Goal: Find contact information: Find contact information

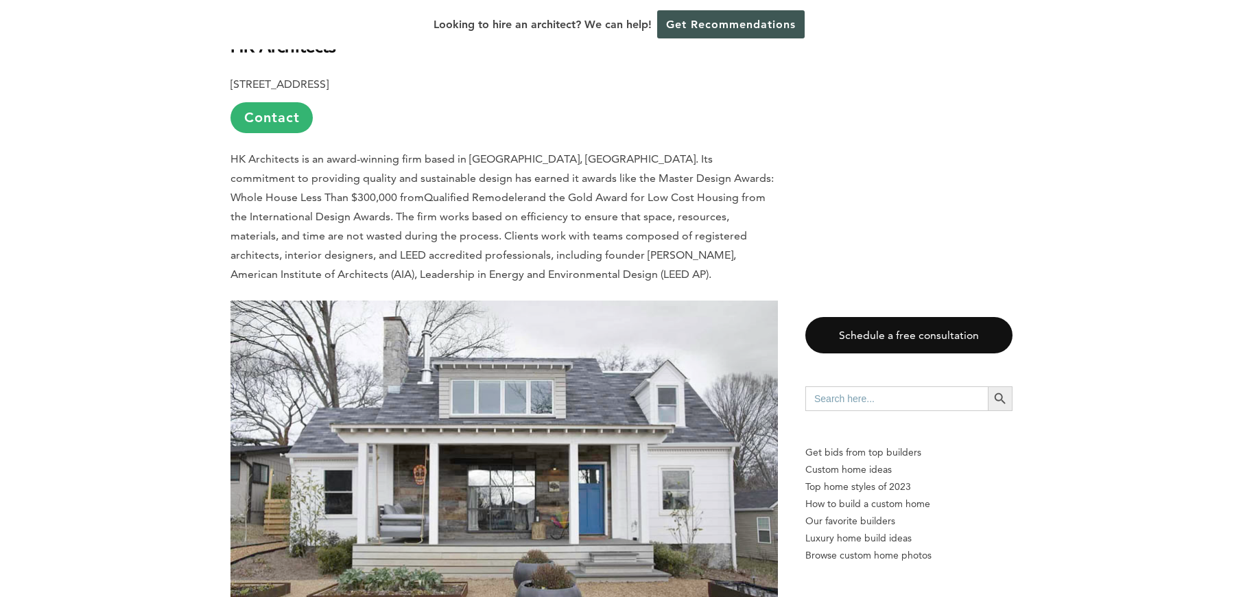
scroll to position [922, 0]
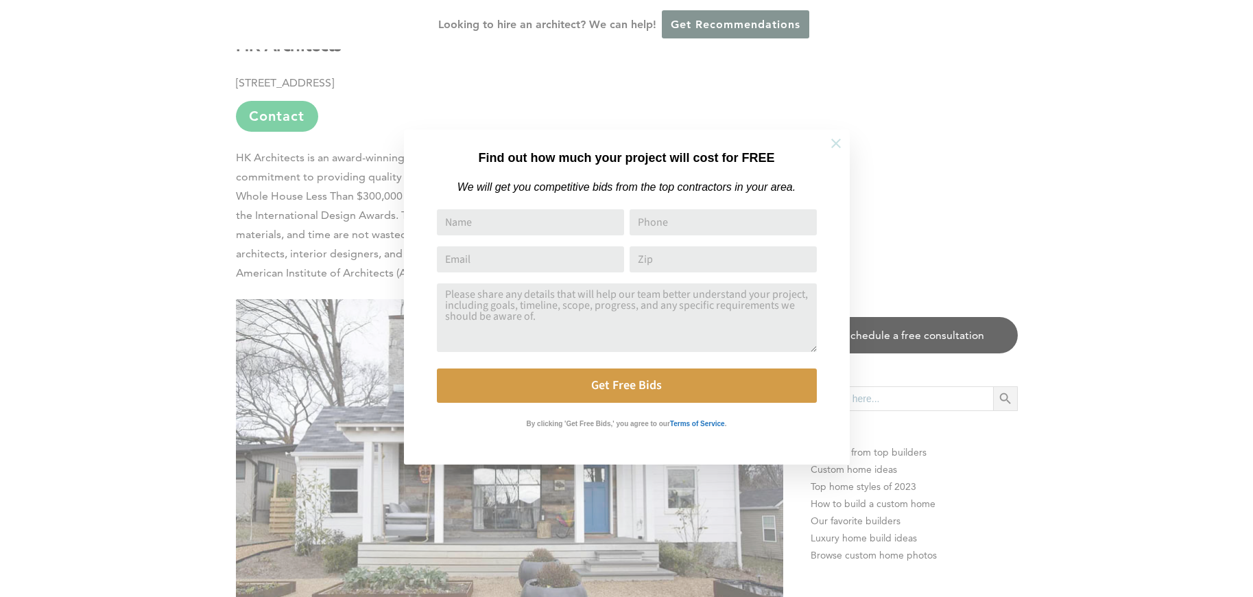
click at [843, 141] on icon at bounding box center [835, 143] width 15 height 15
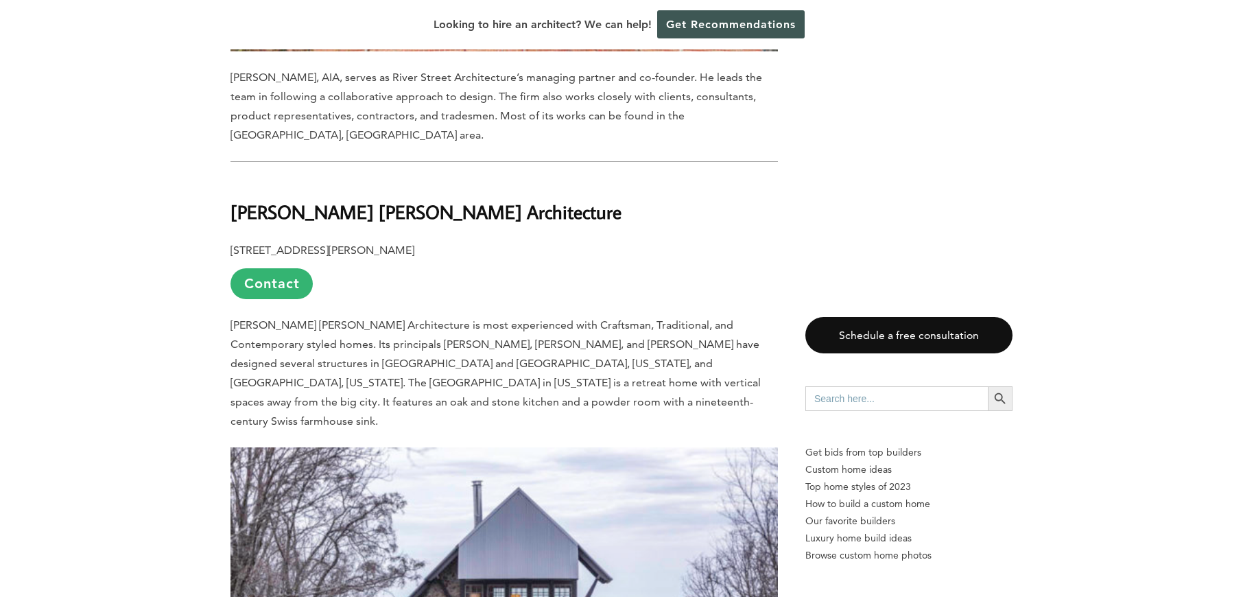
scroll to position [2320, 0]
click at [271, 269] on link "Contact" at bounding box center [271, 284] width 82 height 31
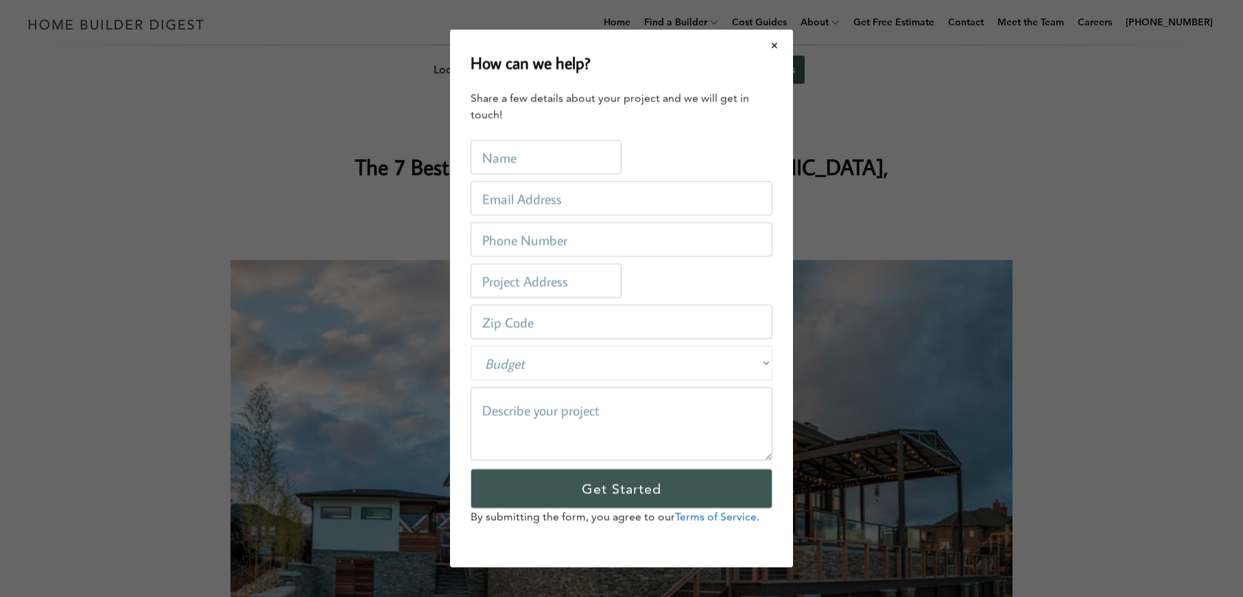
scroll to position [0, 0]
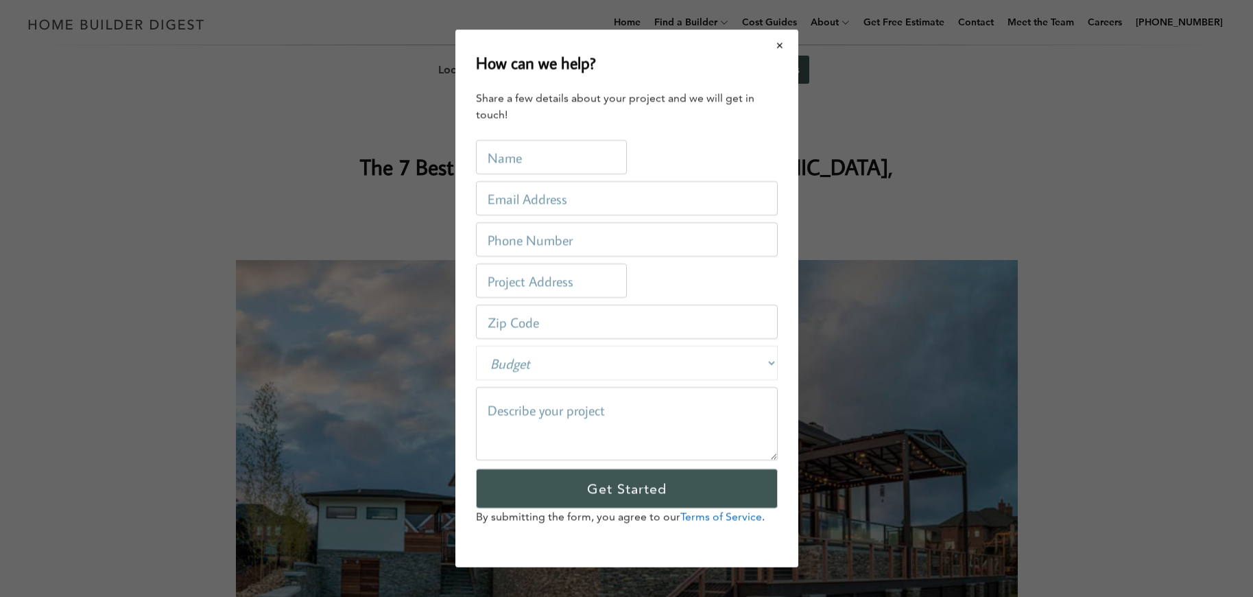
click at [770, 45] on button "Close modal" at bounding box center [780, 45] width 36 height 29
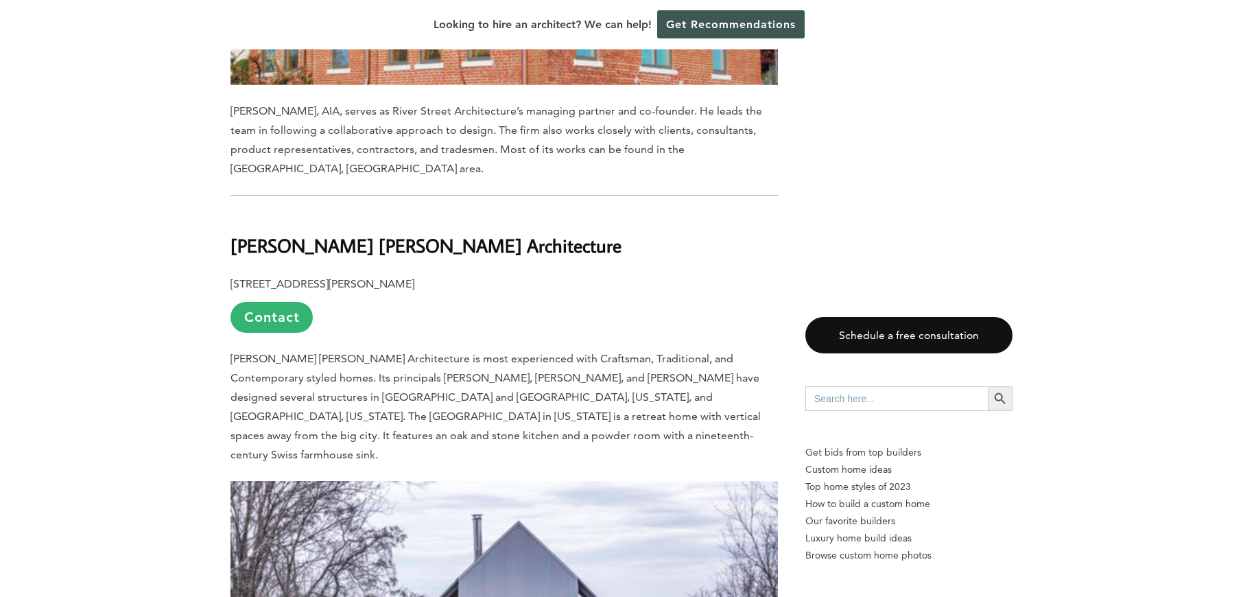
scroll to position [2059, 0]
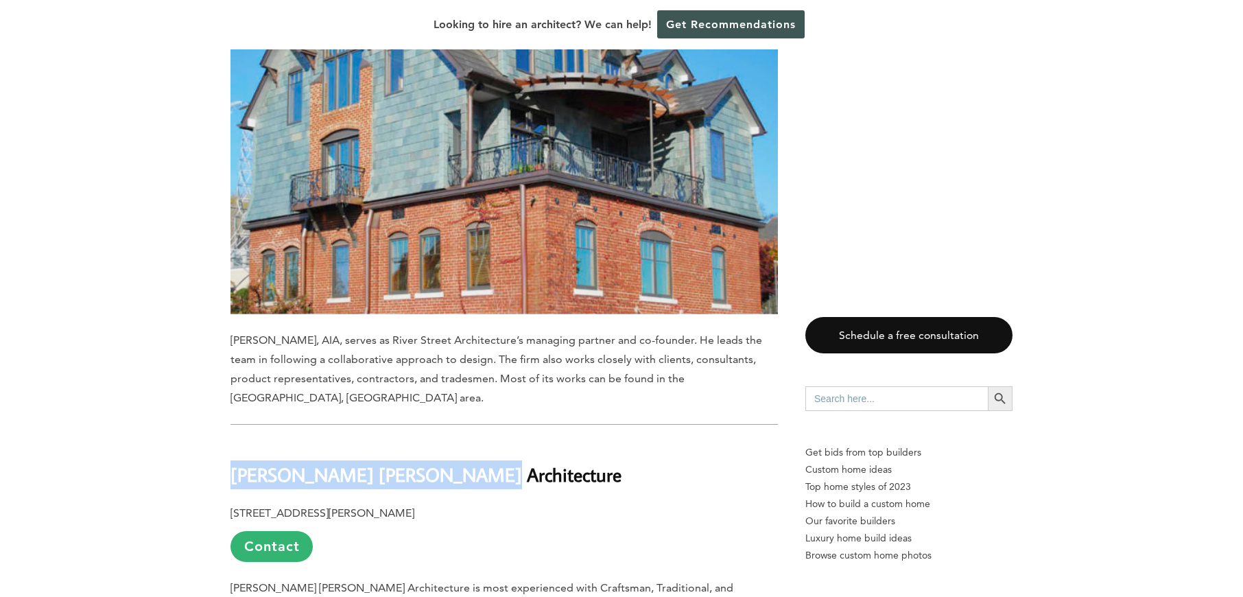
drag, startPoint x: 429, startPoint y: 421, endPoint x: 243, endPoint y: 404, distance: 186.6
click at [243, 441] on h2 "[PERSON_NAME] [PERSON_NAME] Architecture" at bounding box center [503, 464] width 547 height 47
copy b "[PERSON_NAME] [PERSON_NAME] Architecture"
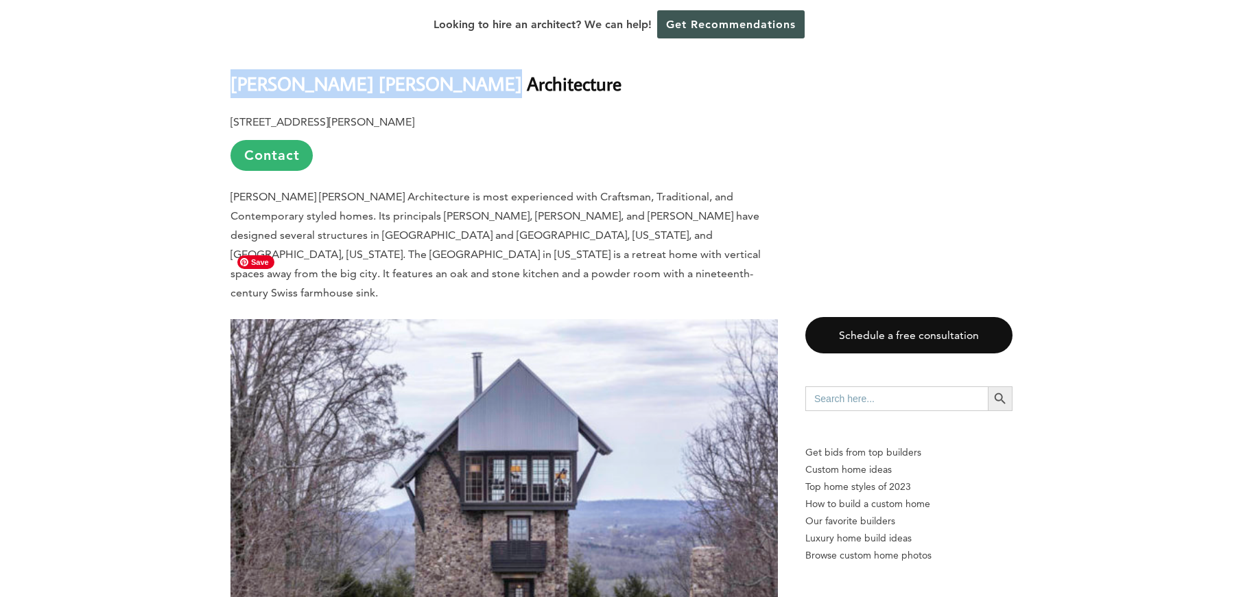
scroll to position [2299, 0]
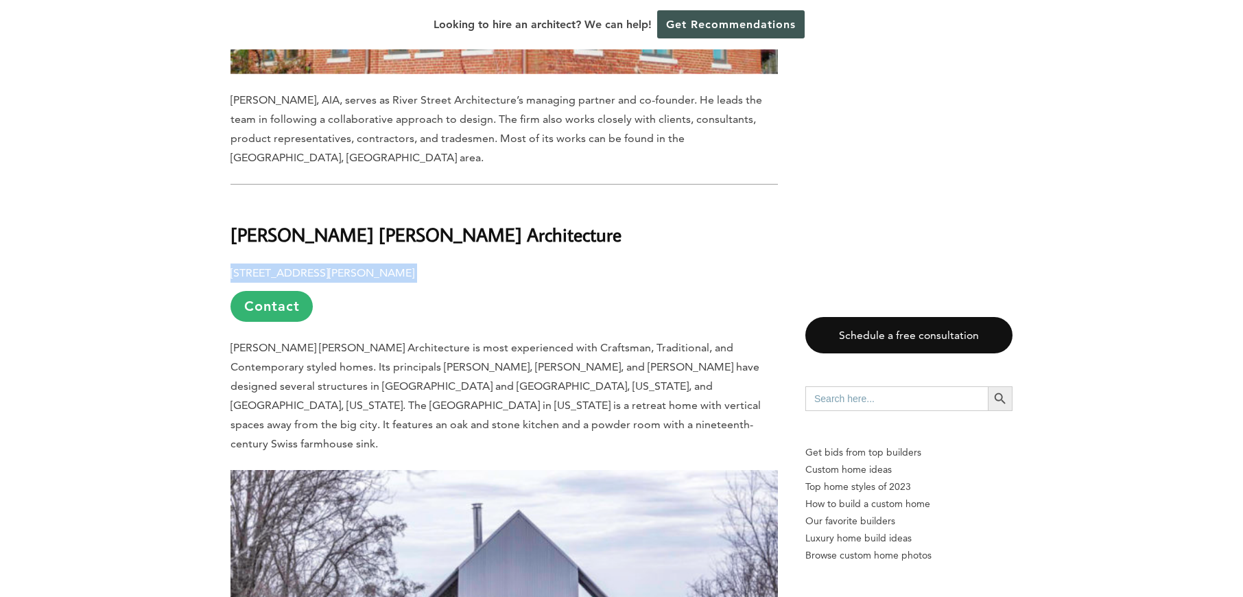
drag, startPoint x: 447, startPoint y: 219, endPoint x: 229, endPoint y: 228, distance: 218.2
copy p "[STREET_ADDRESS][PERSON_NAME]"
drag, startPoint x: 426, startPoint y: 257, endPoint x: 438, endPoint y: 232, distance: 27.6
click at [426, 263] on p "[STREET_ADDRESS][PERSON_NAME] Contact" at bounding box center [503, 292] width 547 height 58
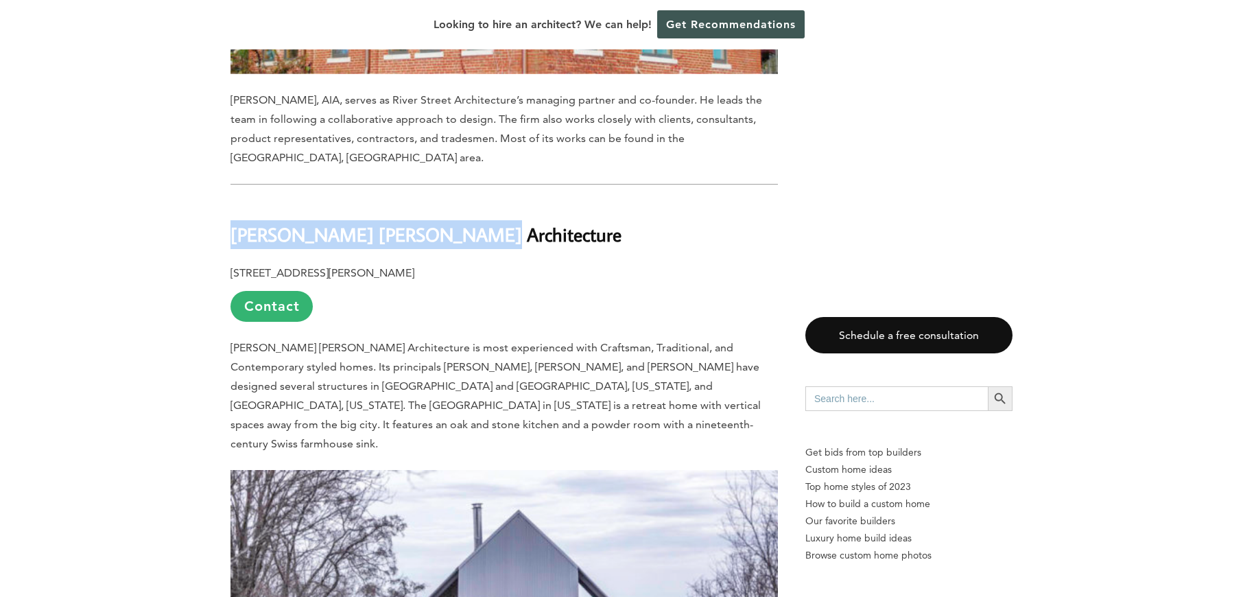
drag, startPoint x: 436, startPoint y: 176, endPoint x: 207, endPoint y: 170, distance: 229.1
copy b "[PERSON_NAME] [PERSON_NAME] Architecture"
